Goal: Information Seeking & Learning: Learn about a topic

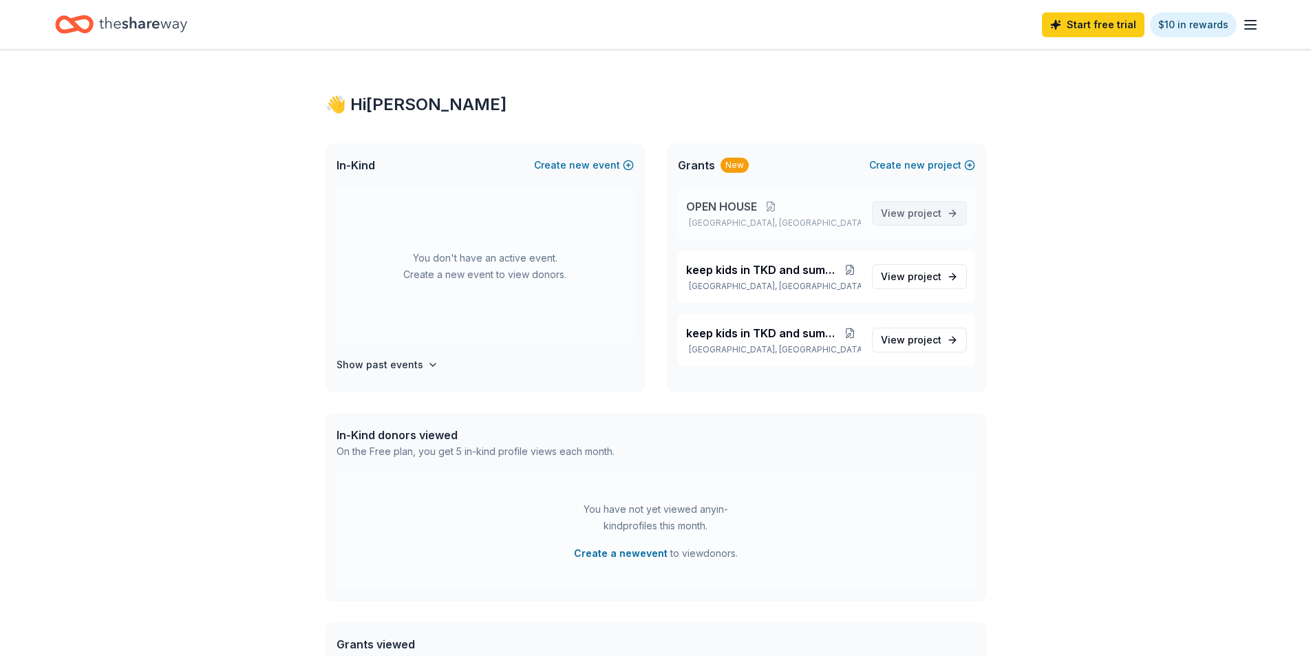
click at [910, 213] on span "project" at bounding box center [925, 213] width 34 height 12
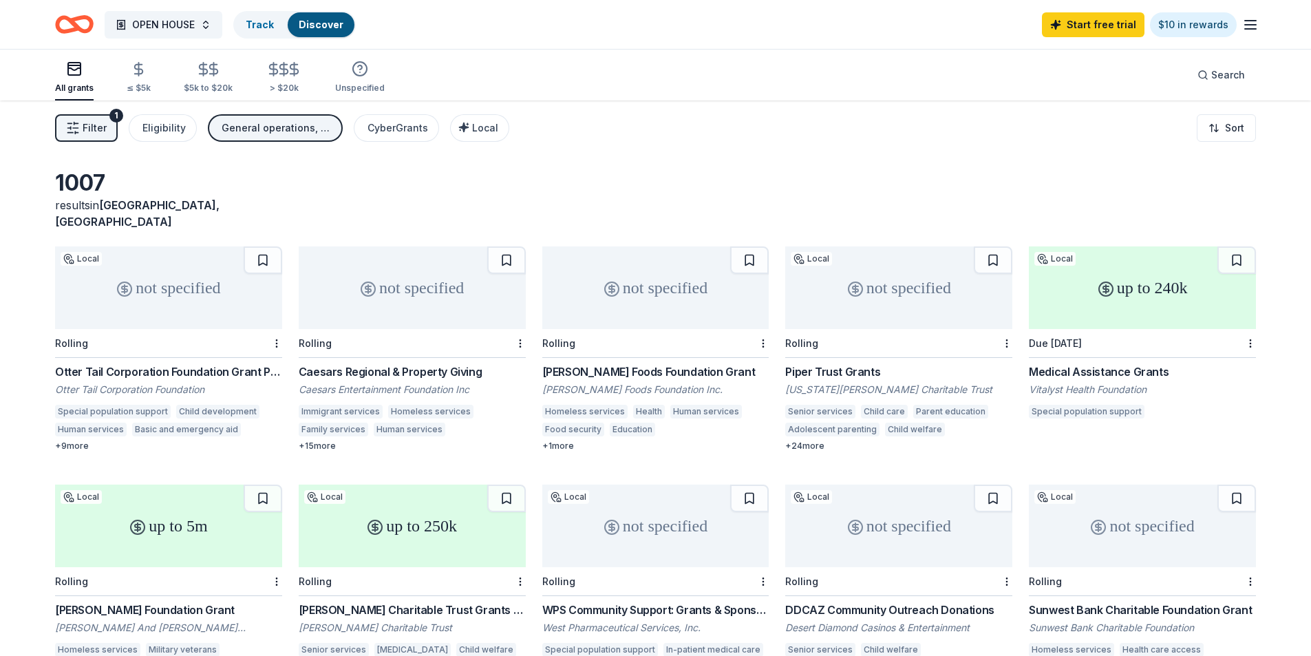
click at [802, 440] on div "+ 24 more" at bounding box center [898, 445] width 227 height 11
click at [1079, 269] on div "up to 240k" at bounding box center [1142, 287] width 227 height 83
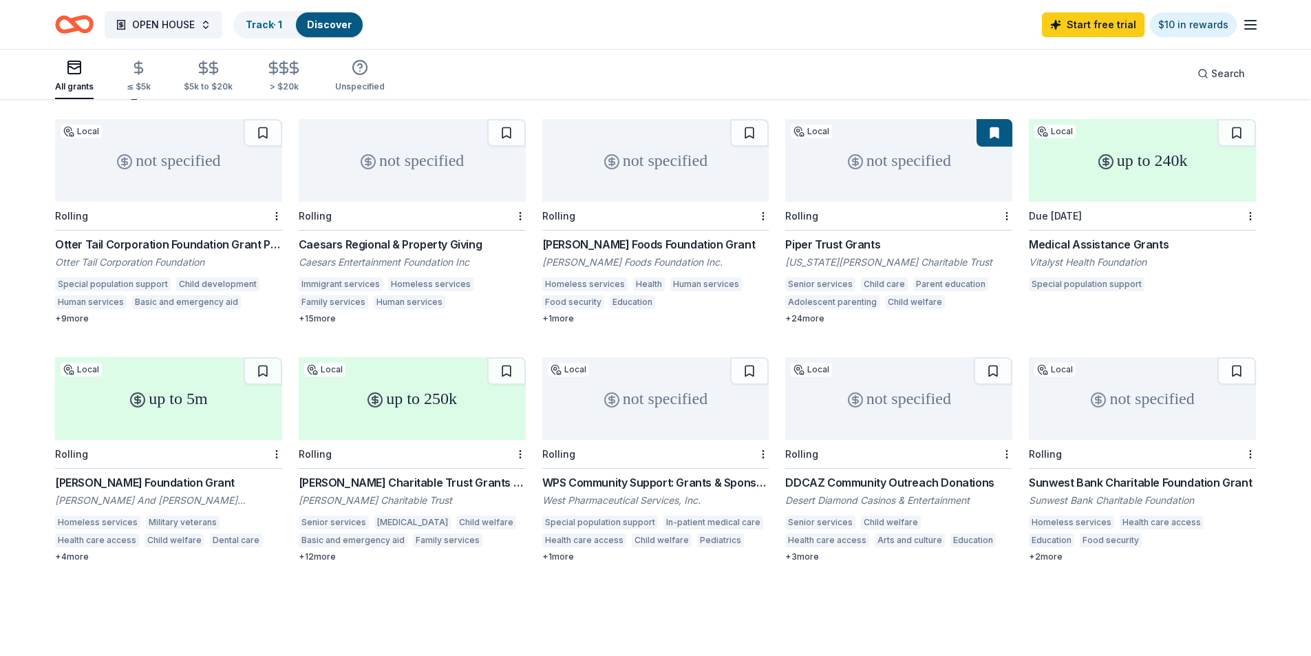
scroll to position [131, 0]
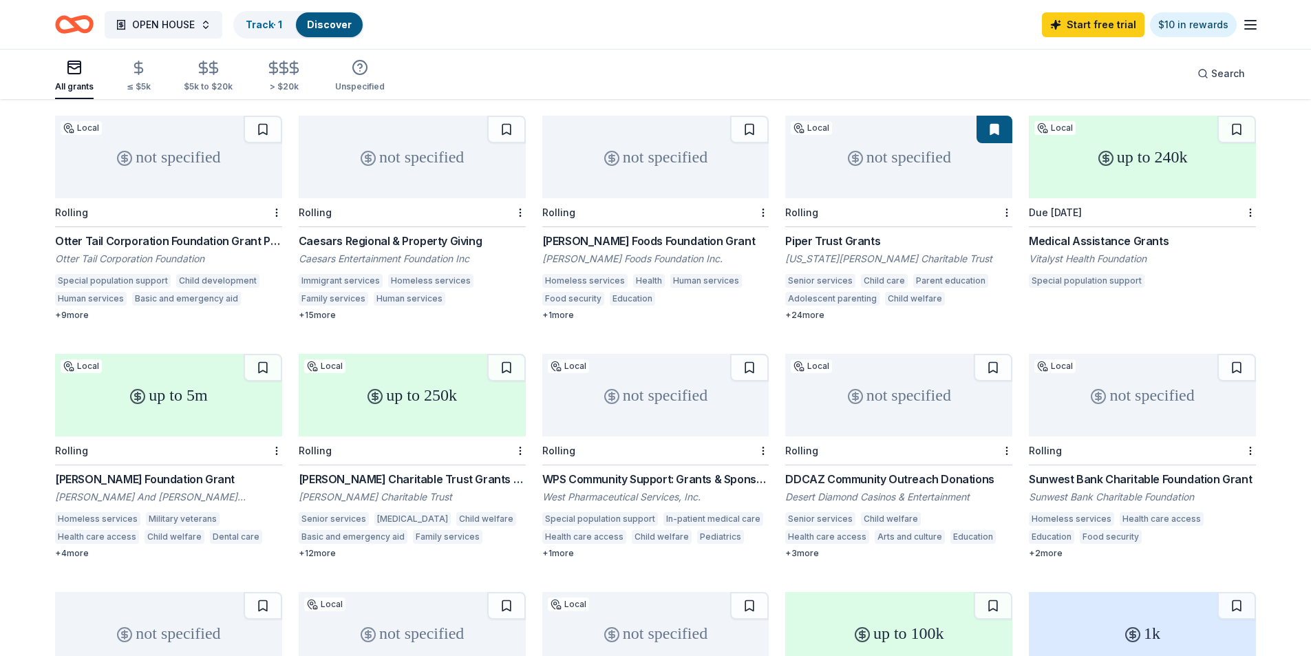
click at [97, 471] on div "[PERSON_NAME] Foundation Grant" at bounding box center [168, 479] width 227 height 17
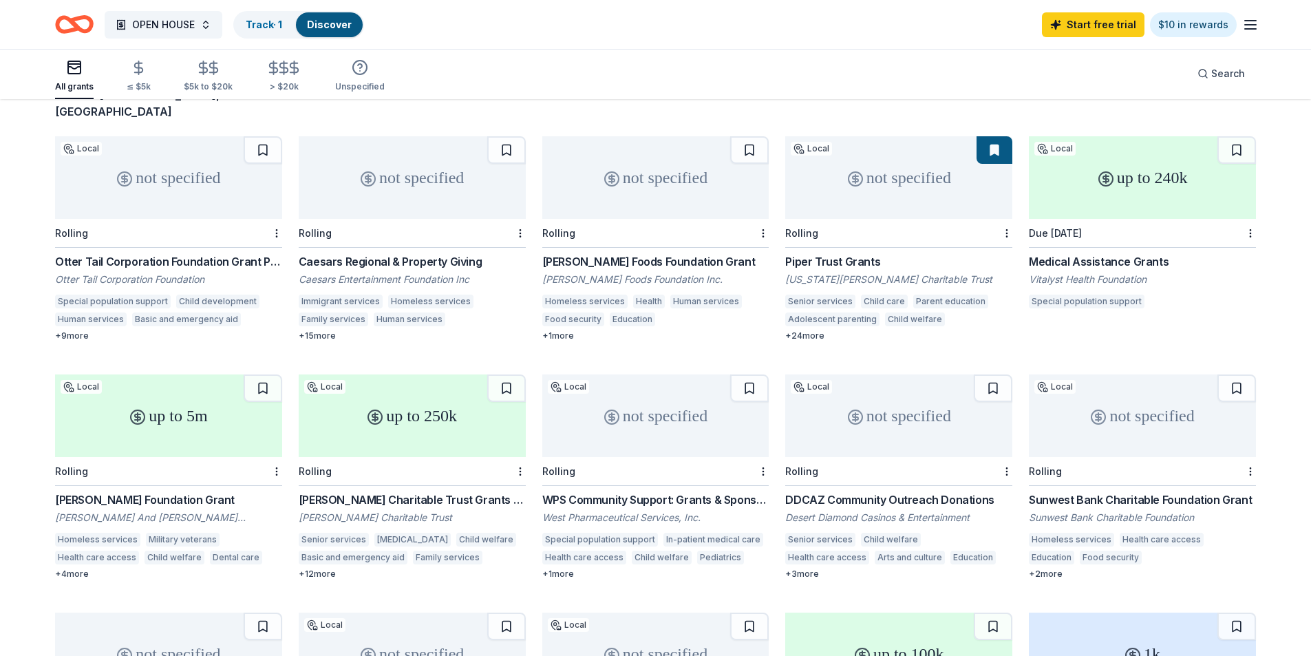
scroll to position [94, 0]
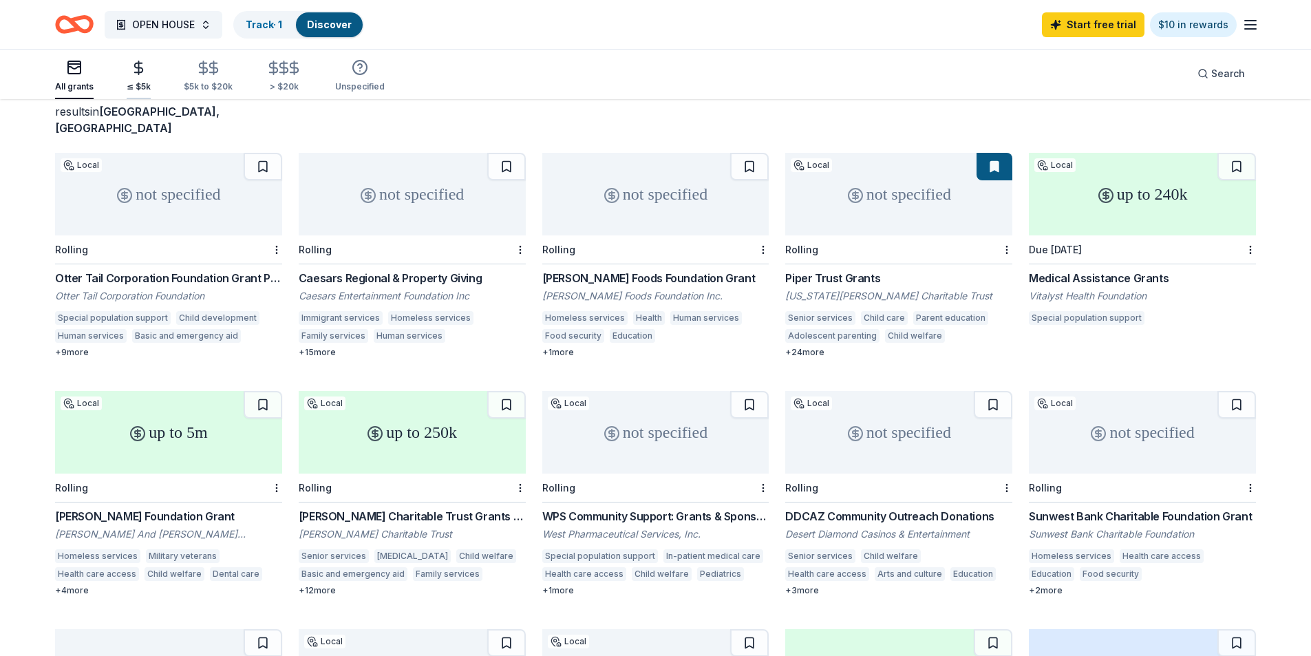
click at [138, 68] on icon "button" at bounding box center [139, 67] width 8 height 9
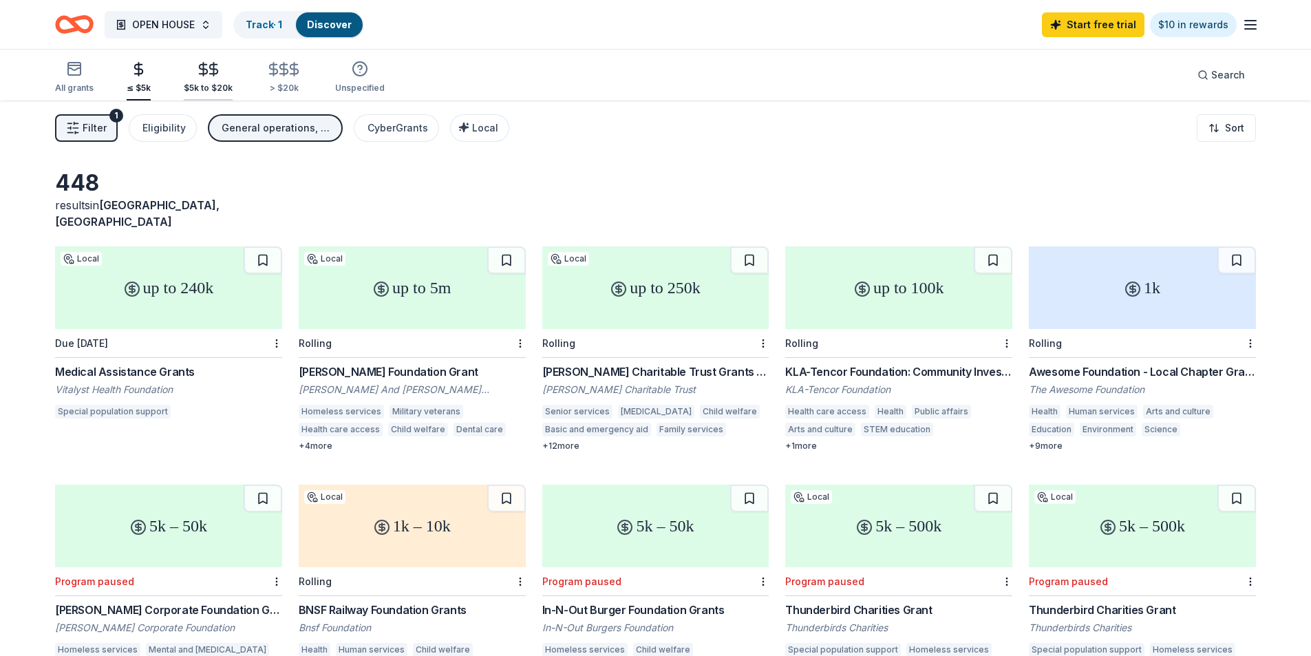
click at [200, 77] on div "$5k to $20k" at bounding box center [208, 77] width 49 height 32
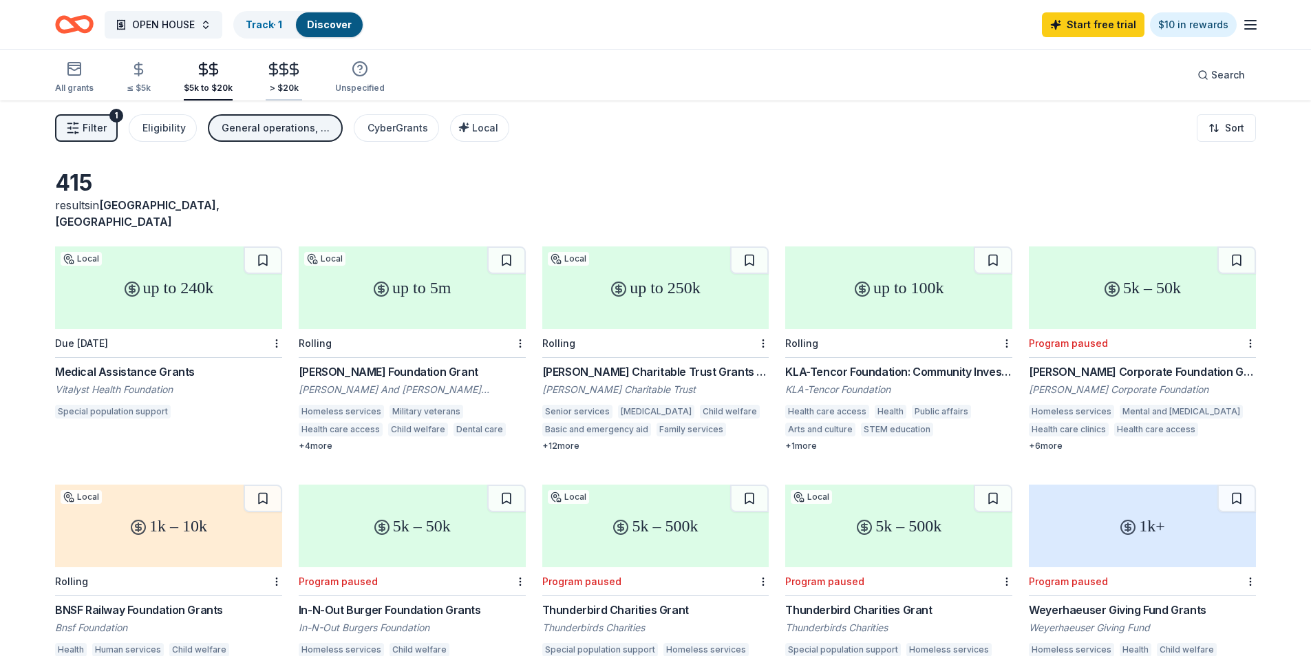
click at [280, 68] on icon "button" at bounding box center [284, 69] width 8 height 9
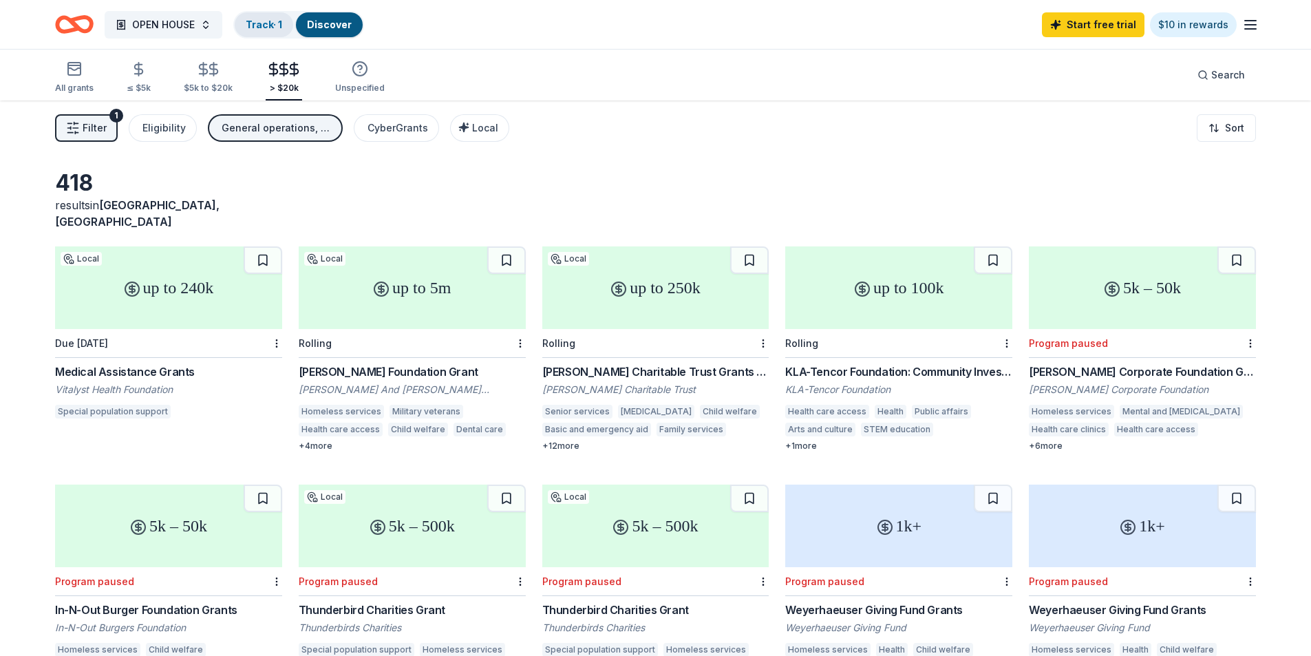
click at [264, 23] on link "Track · 1" at bounding box center [264, 25] width 36 height 12
click at [327, 23] on link "Discover" at bounding box center [329, 25] width 45 height 12
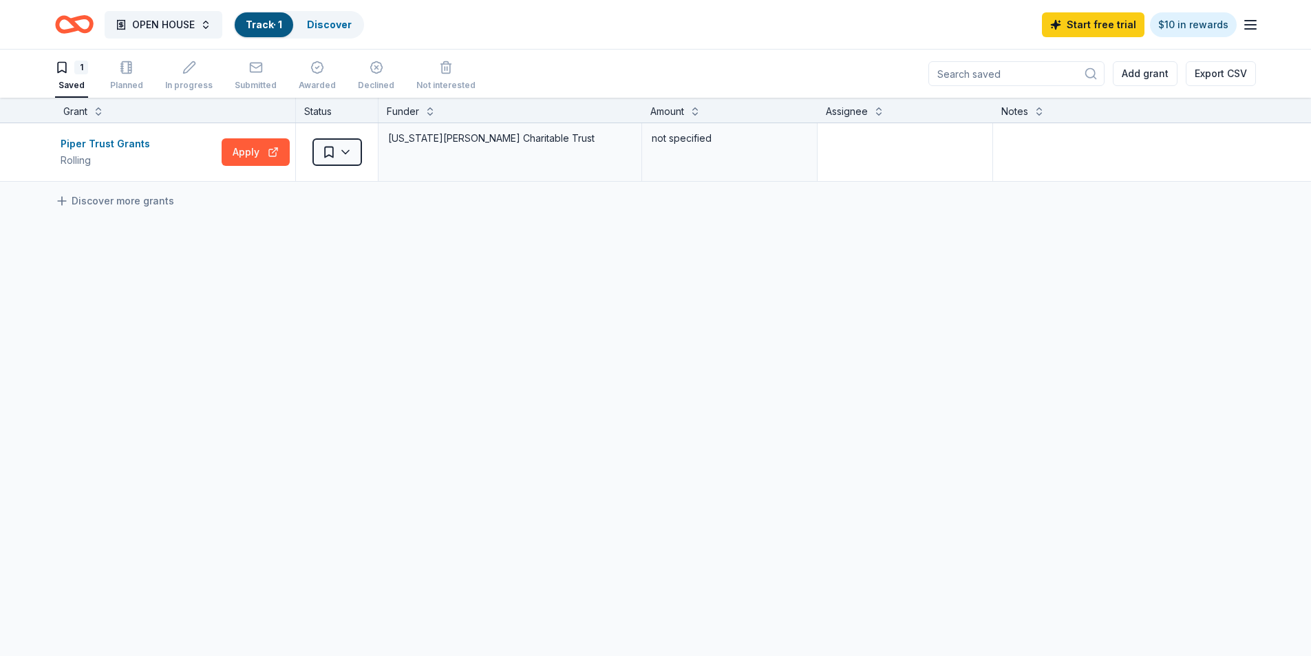
click at [69, 22] on icon "Home" at bounding box center [74, 24] width 39 height 32
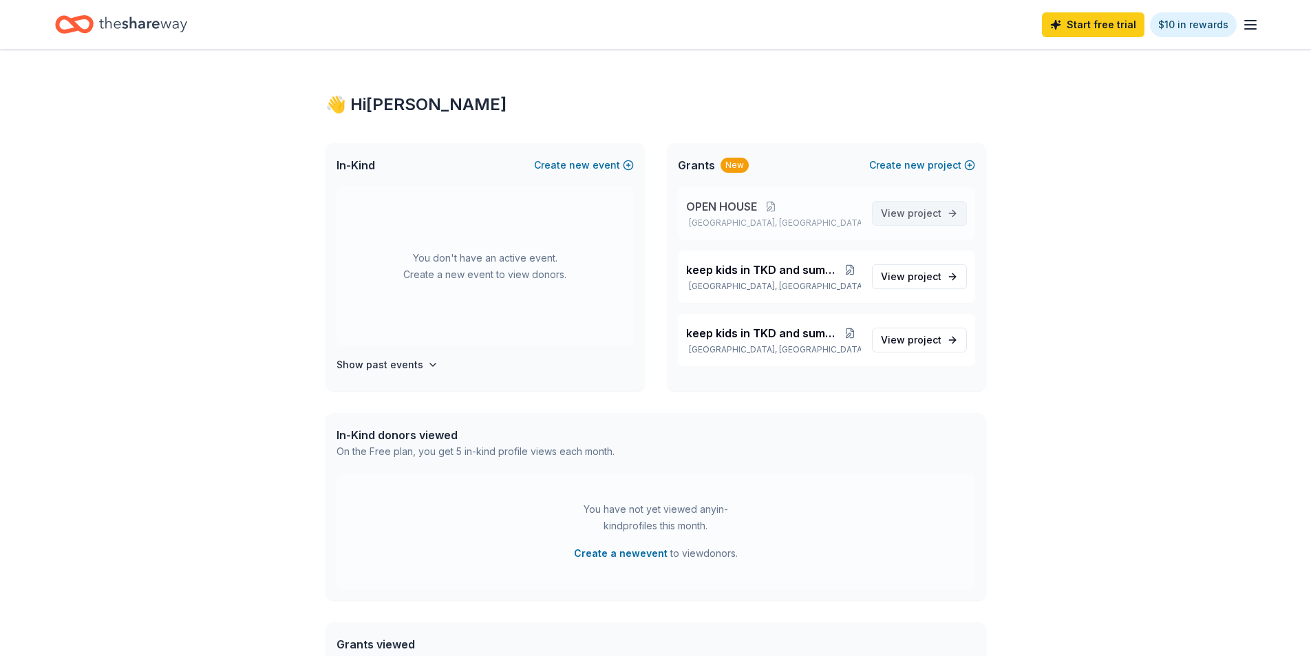
click at [930, 211] on span "project" at bounding box center [925, 213] width 34 height 12
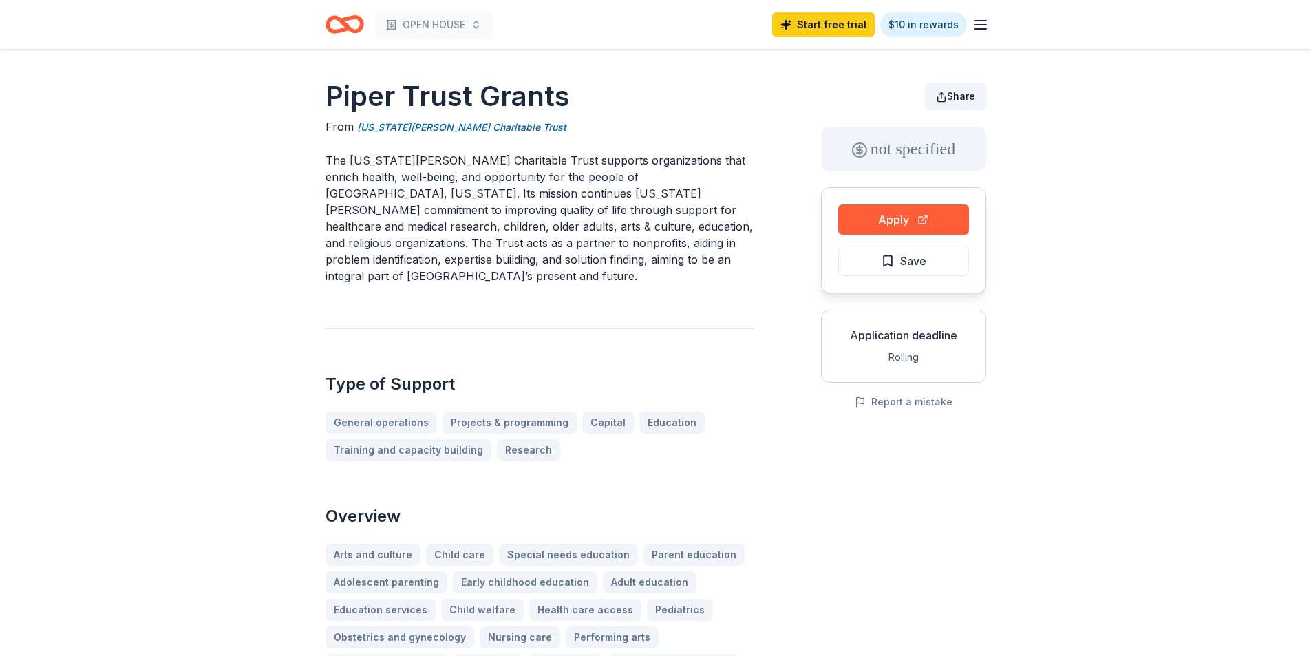
click at [944, 92] on button "Share" at bounding box center [955, 97] width 61 height 28
click at [946, 94] on button "Share" at bounding box center [955, 97] width 61 height 28
click at [947, 94] on button "Share" at bounding box center [955, 97] width 61 height 28
click at [944, 94] on button "Share" at bounding box center [955, 97] width 61 height 28
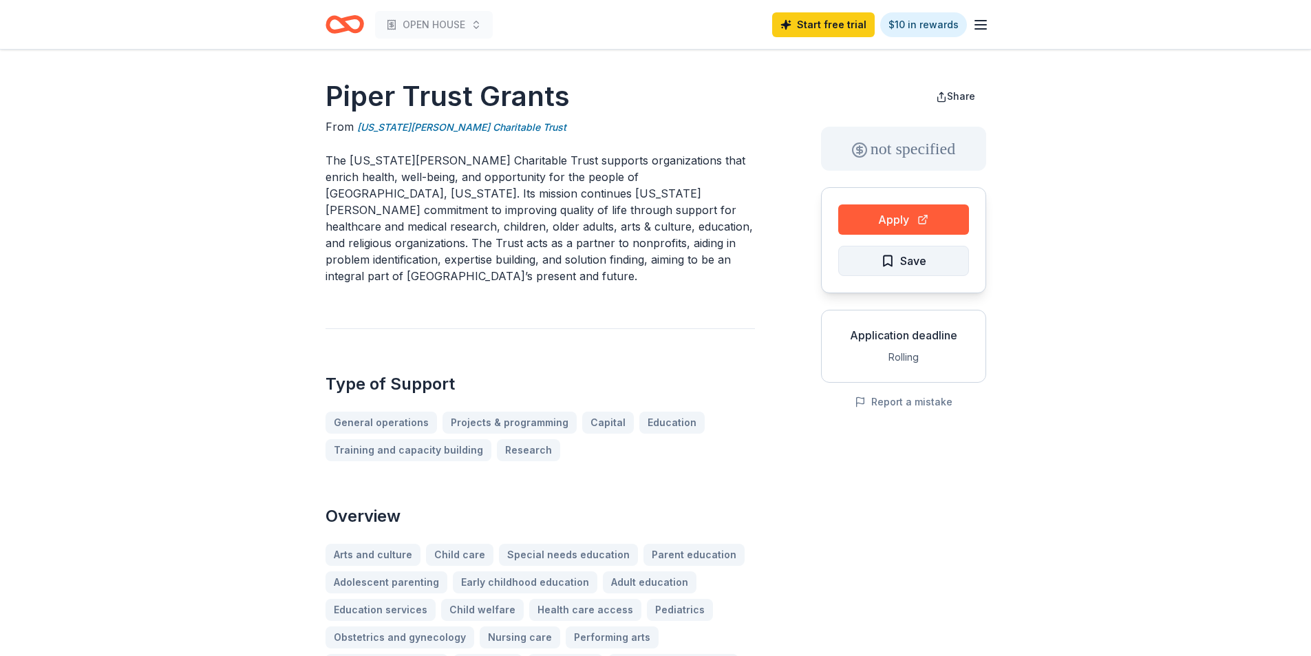
click at [892, 260] on span "Save" at bounding box center [903, 261] width 45 height 18
click at [945, 92] on button "Share" at bounding box center [955, 97] width 61 height 28
drag, startPoint x: 295, startPoint y: 91, endPoint x: 449, endPoint y: 165, distance: 171.1
click at [676, 97] on h1 "Piper Trust Grants" at bounding box center [539, 96] width 429 height 39
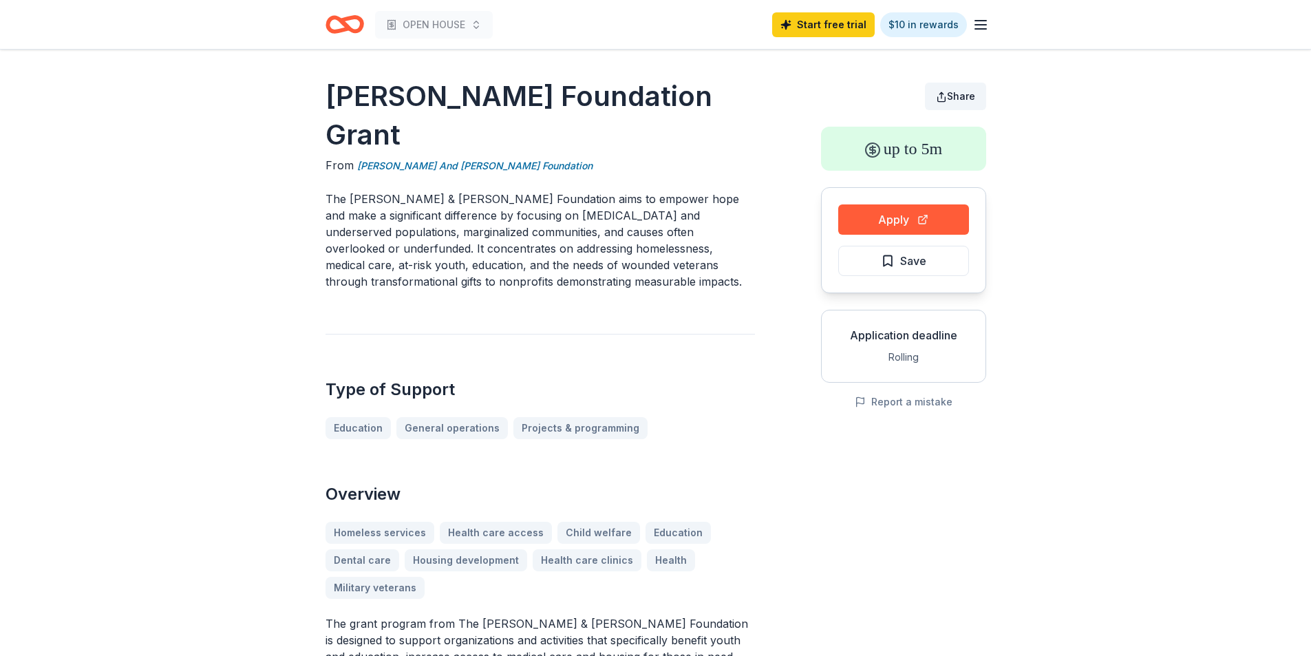
click at [945, 98] on button "Share" at bounding box center [955, 97] width 61 height 28
click at [943, 96] on button "Share" at bounding box center [955, 97] width 61 height 28
click at [944, 96] on button "Share" at bounding box center [955, 97] width 61 height 28
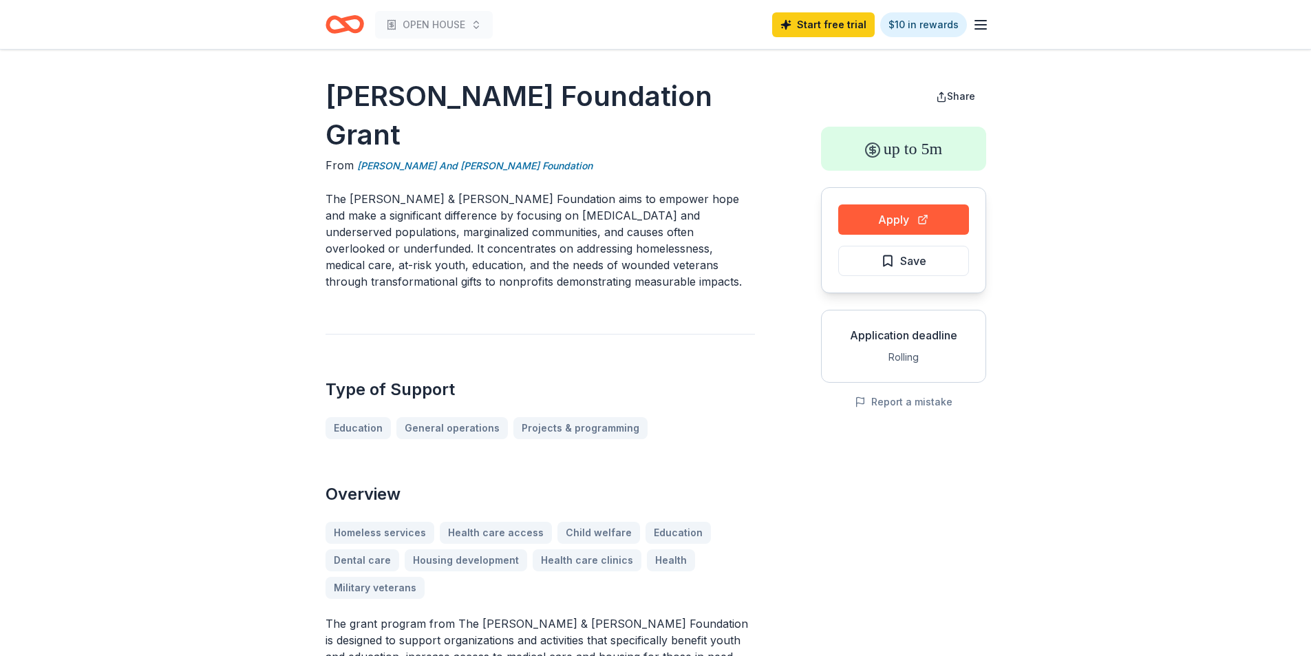
drag, startPoint x: 129, startPoint y: 193, endPoint x: 122, endPoint y: 203, distance: 12.8
drag, startPoint x: 122, startPoint y: 203, endPoint x: 104, endPoint y: 217, distance: 22.6
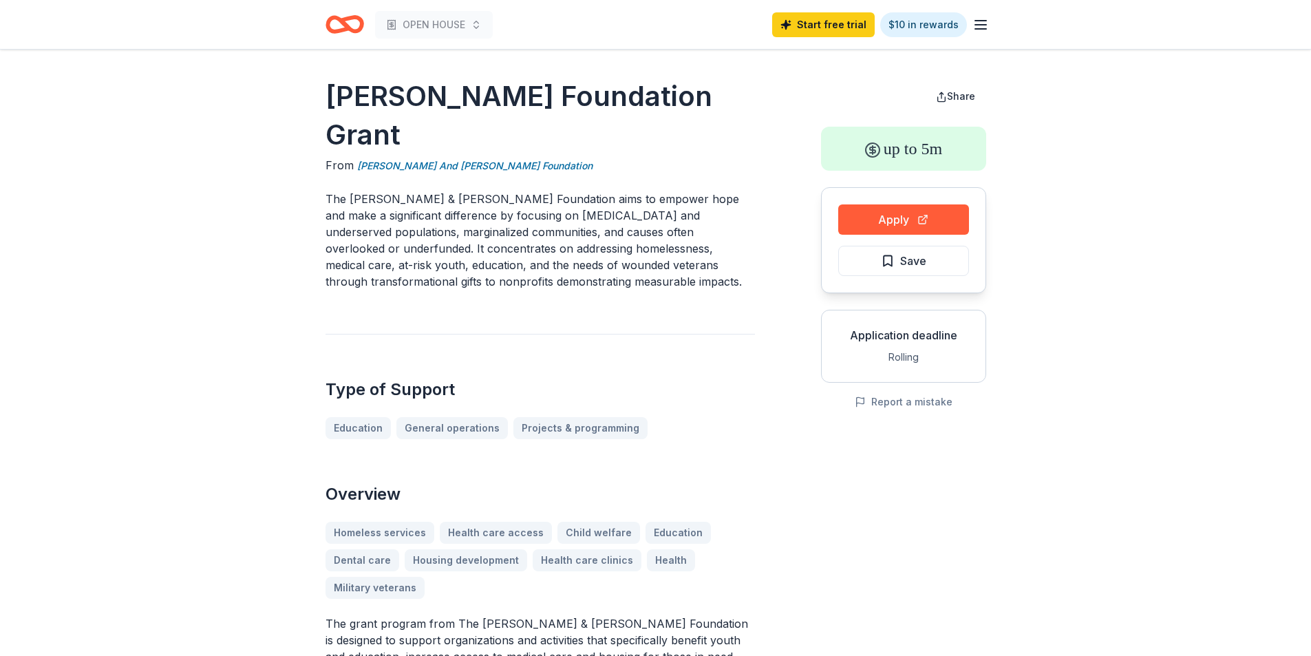
drag, startPoint x: 120, startPoint y: 232, endPoint x: 112, endPoint y: 230, distance: 8.5
drag, startPoint x: 111, startPoint y: 230, endPoint x: 140, endPoint y: 248, distance: 33.4
drag, startPoint x: 140, startPoint y: 248, endPoint x: 144, endPoint y: 255, distance: 8.0
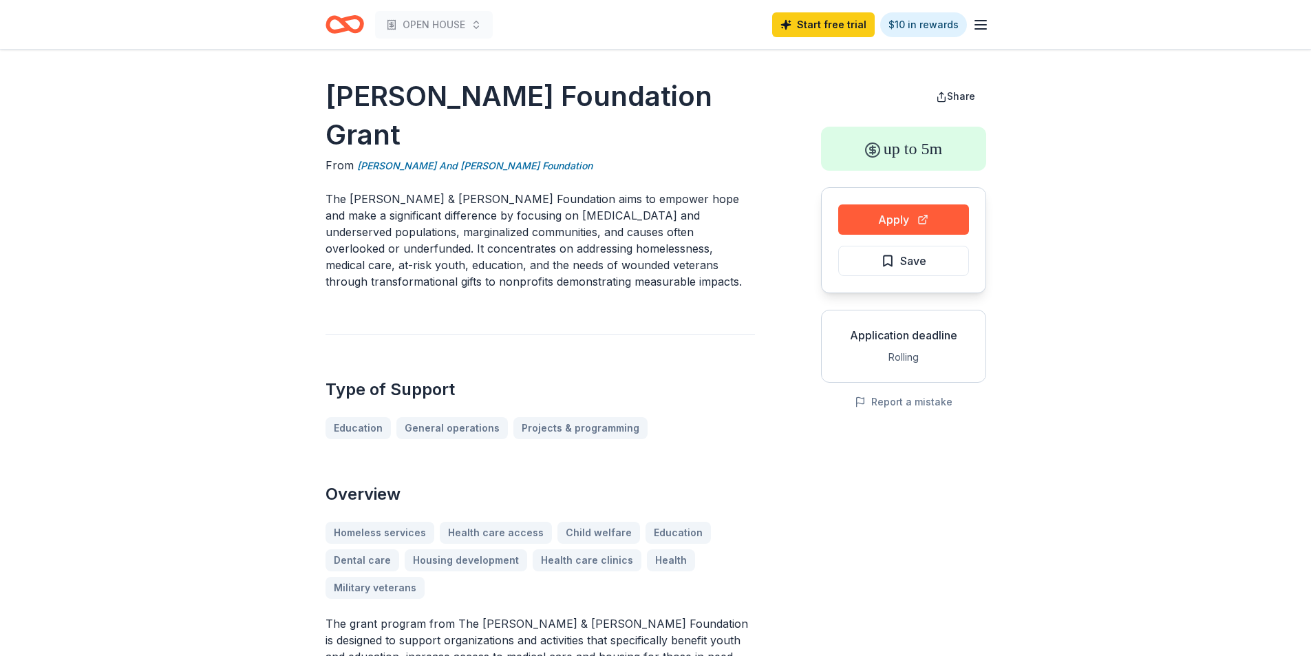
drag, startPoint x: 330, startPoint y: 96, endPoint x: 1206, endPoint y: 255, distance: 891.1
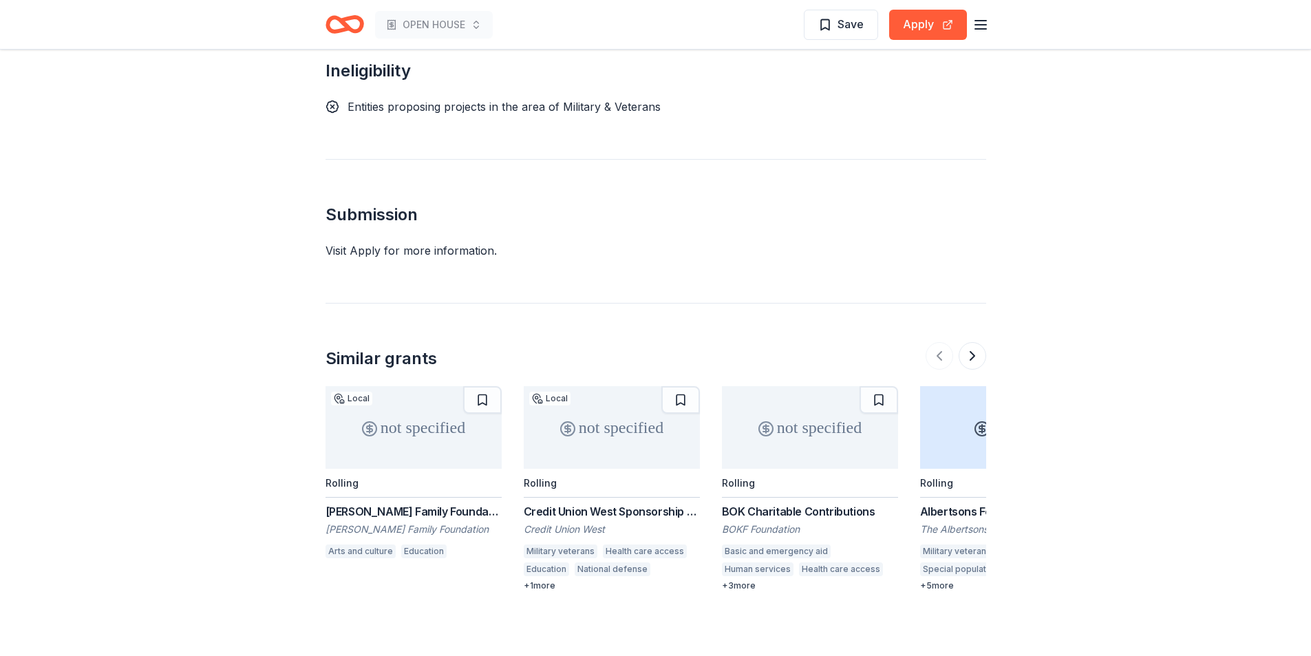
scroll to position [1442, 0]
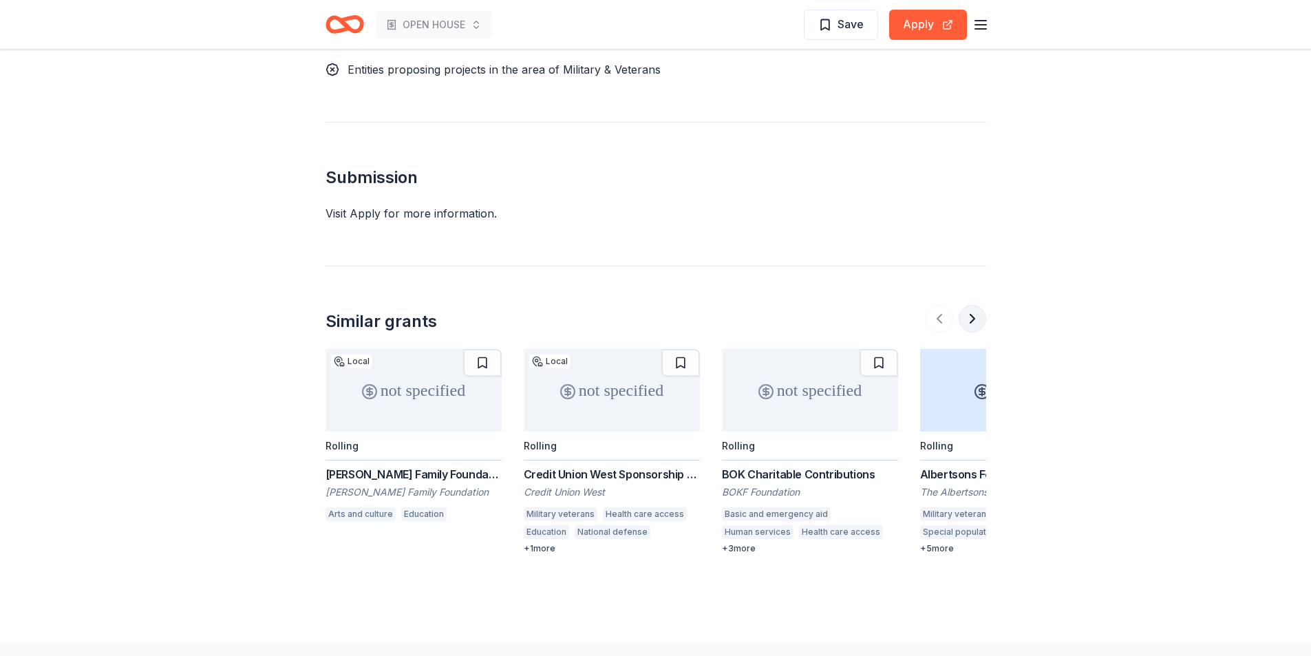
click at [970, 305] on button at bounding box center [973, 319] width 28 height 28
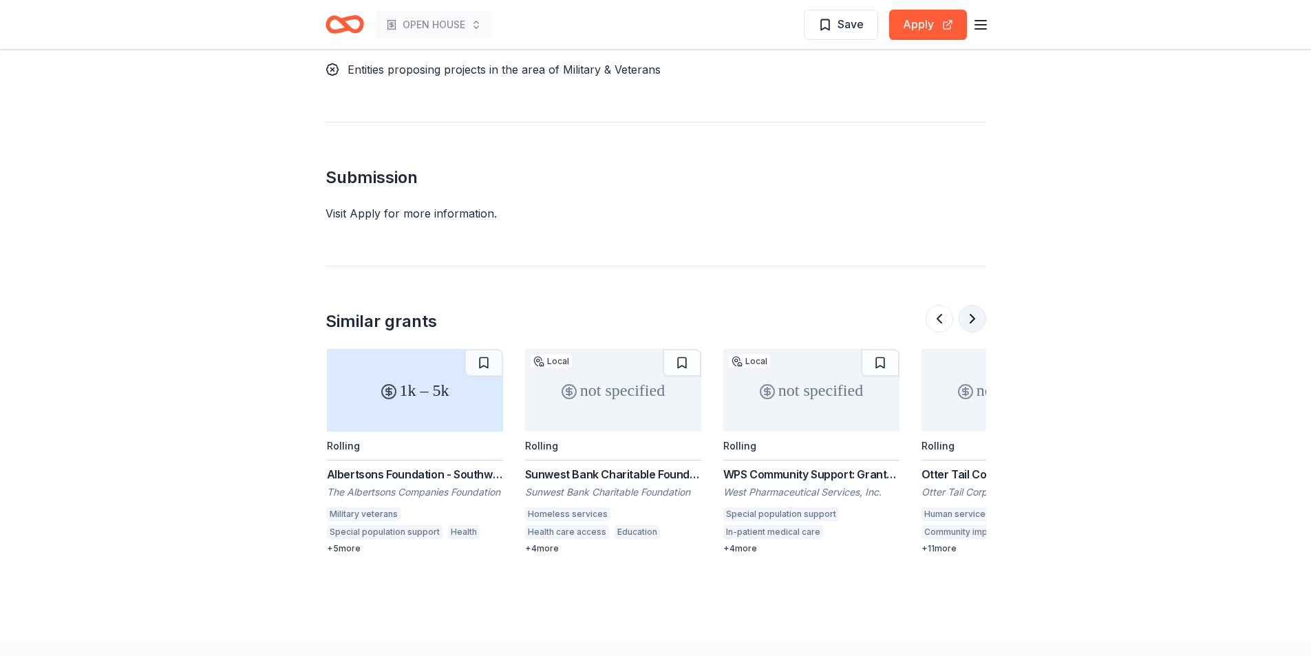
scroll to position [0, 595]
click at [975, 305] on button at bounding box center [973, 319] width 28 height 28
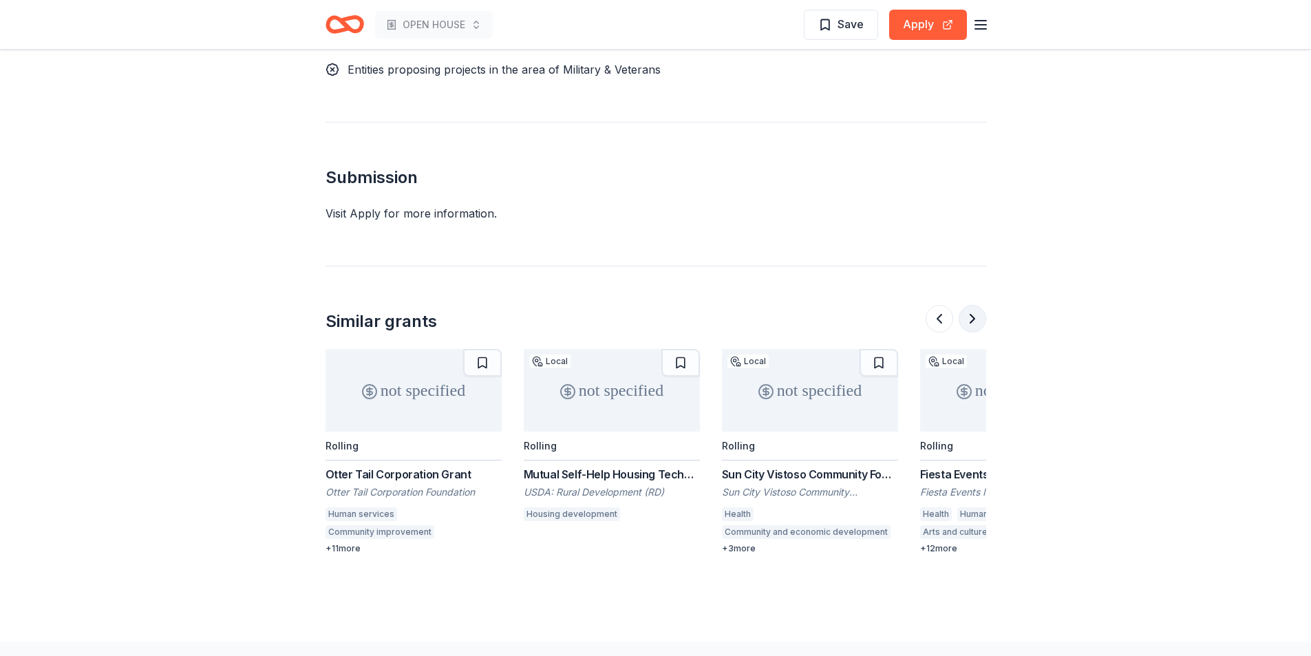
click at [975, 305] on button at bounding box center [973, 319] width 28 height 28
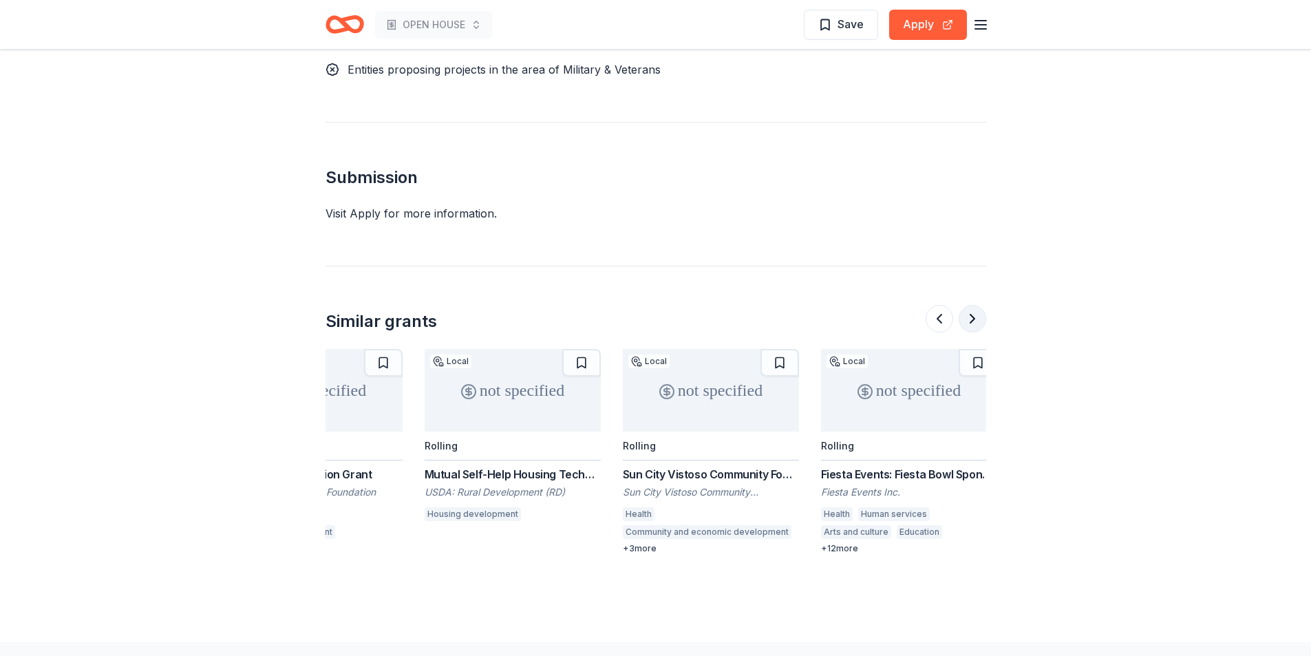
scroll to position [0, 1299]
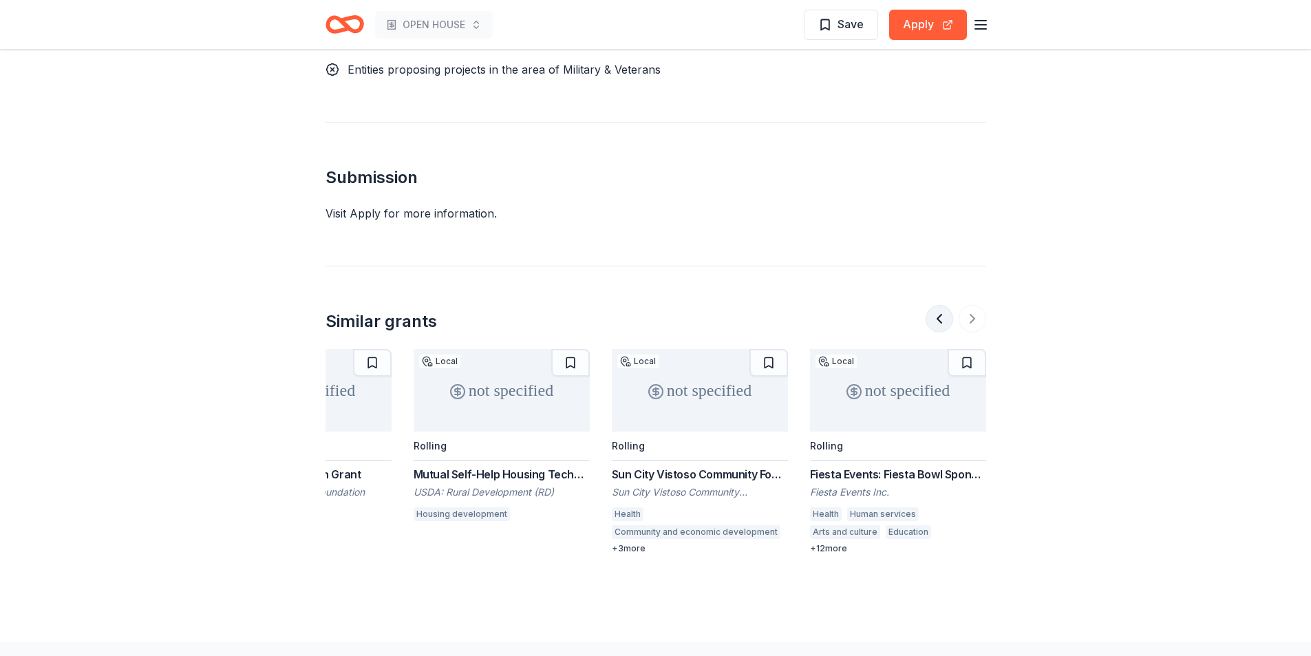
click at [937, 305] on button at bounding box center [940, 319] width 28 height 28
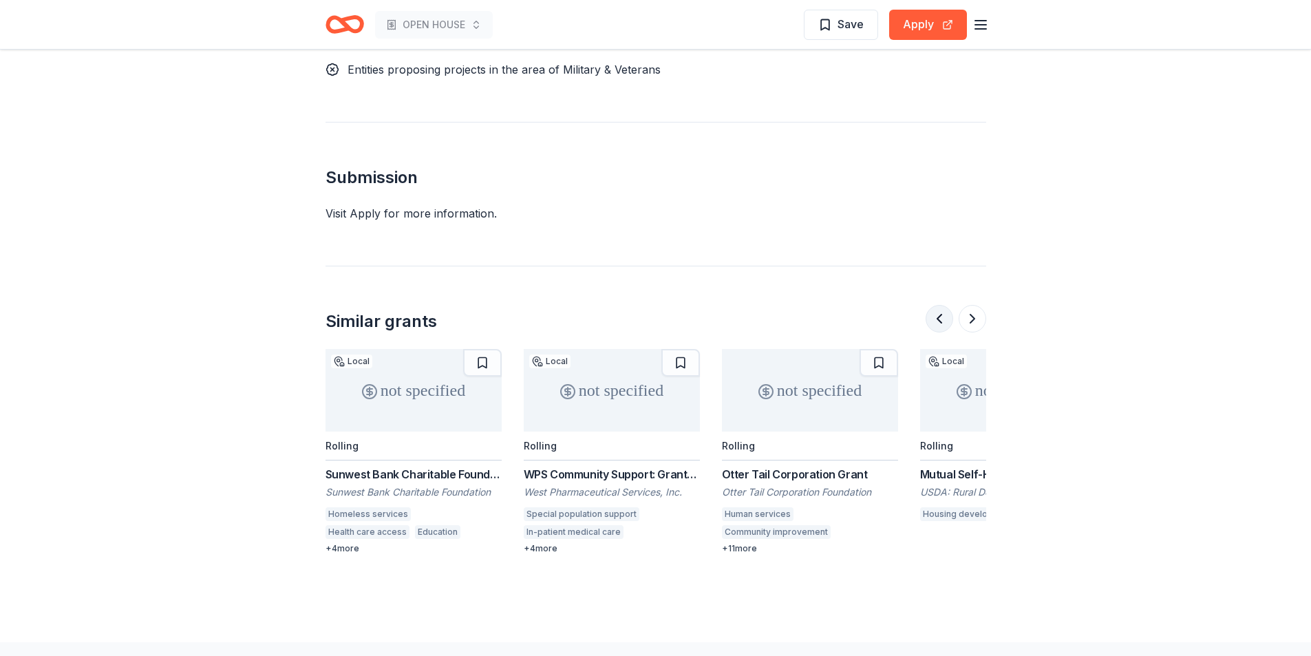
click at [937, 305] on button at bounding box center [940, 319] width 28 height 28
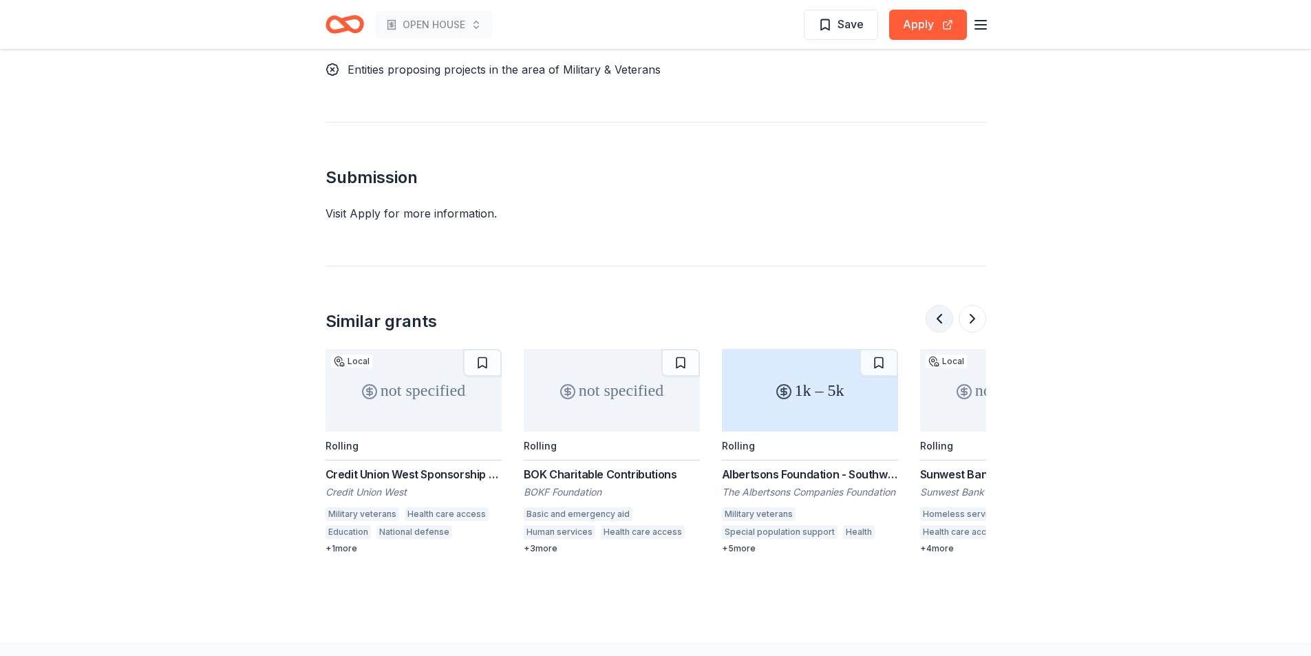
click at [937, 305] on button at bounding box center [940, 319] width 28 height 28
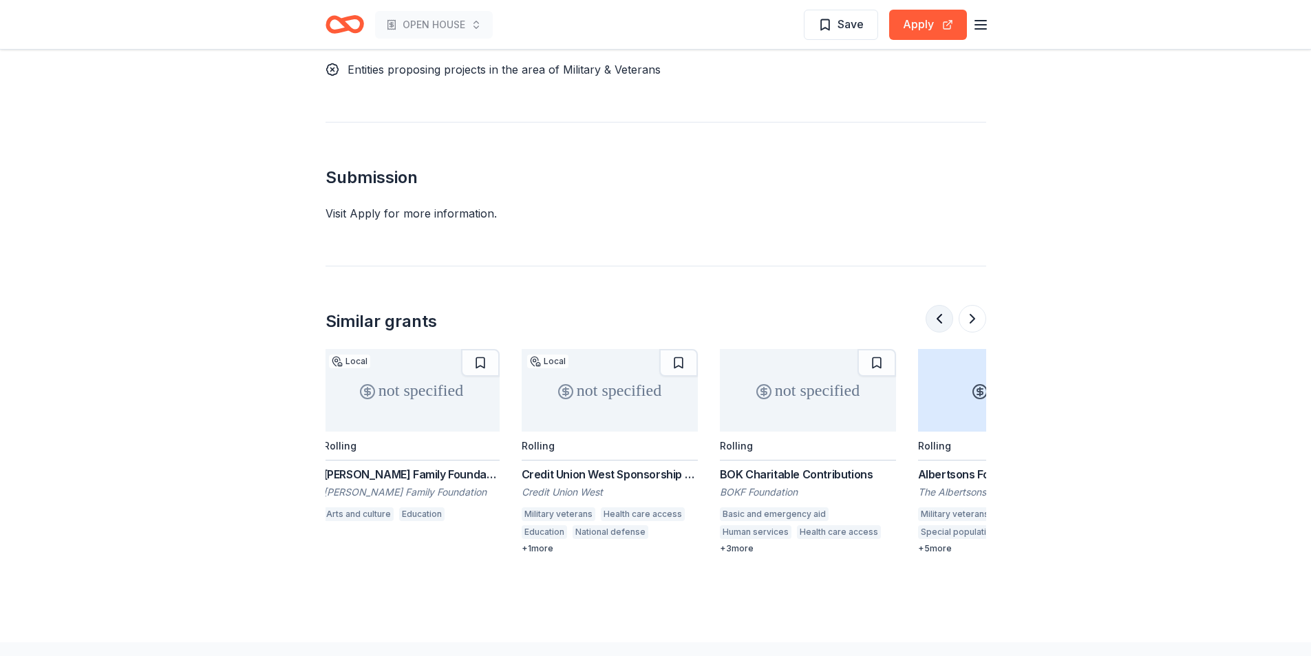
scroll to position [0, 0]
click at [937, 305] on div at bounding box center [956, 319] width 61 height 28
